Goal: Task Accomplishment & Management: Manage account settings

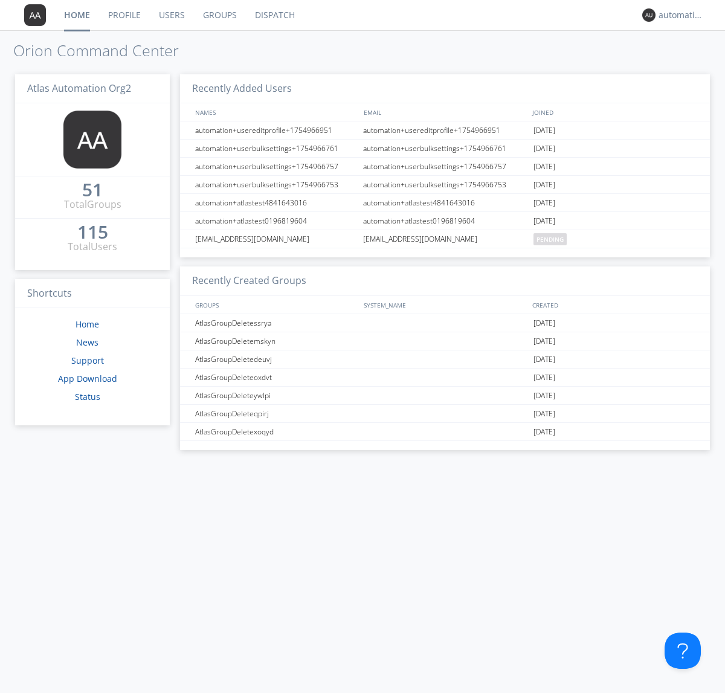
click at [274, 15] on link "Dispatch" at bounding box center [275, 15] width 58 height 30
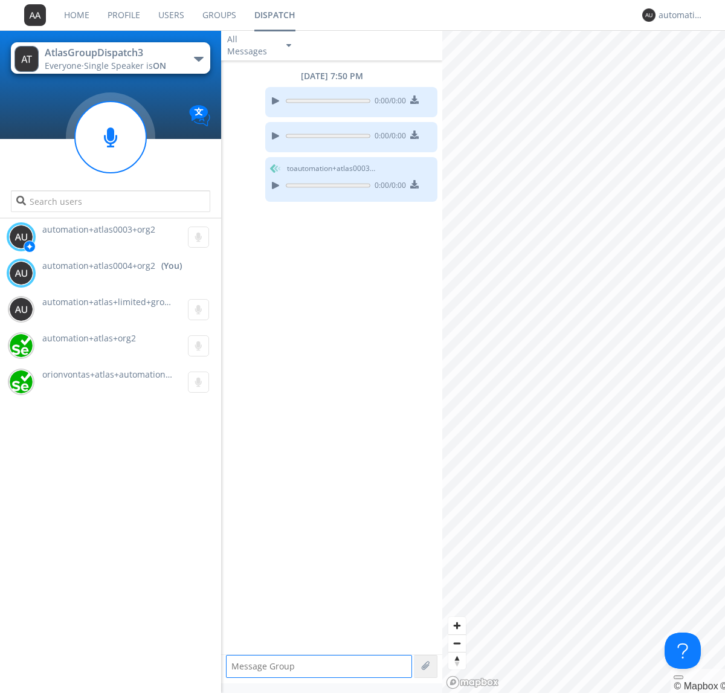
click at [198, 59] on div "button" at bounding box center [199, 59] width 10 height 5
click at [0, 0] on span "AtlasGroupDispatch" at bounding box center [0, 0] width 0 height 0
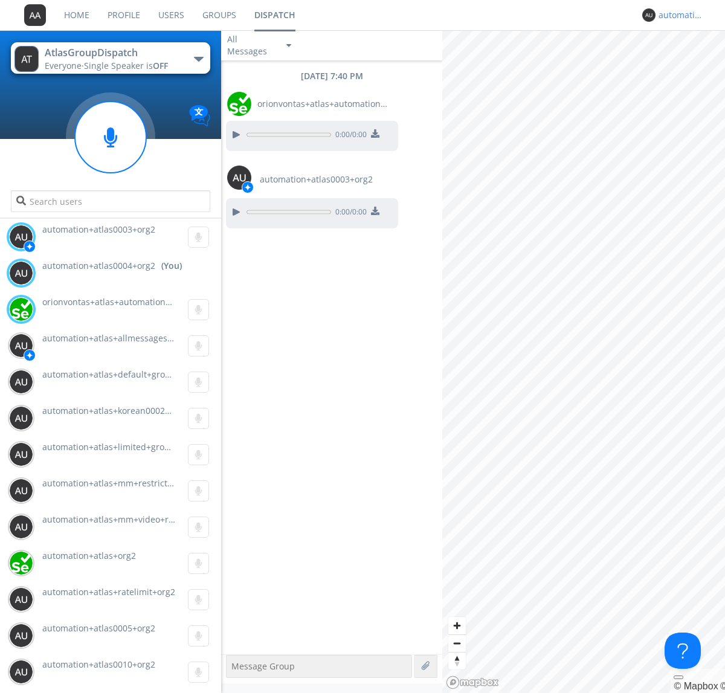
click at [678, 15] on div "automation+atlas0004+org2" at bounding box center [680, 15] width 45 height 12
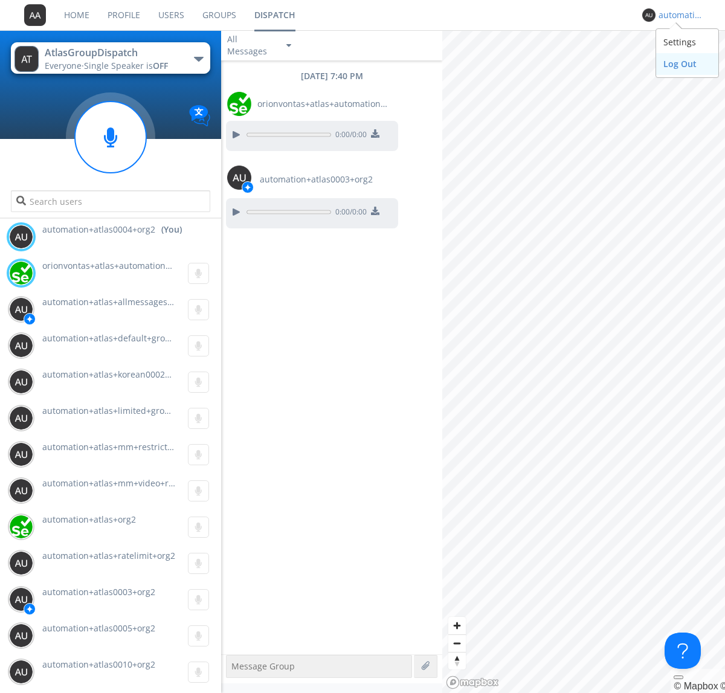
click at [687, 63] on div "Log Out" at bounding box center [687, 64] width 62 height 22
